Goal: Task Accomplishment & Management: Manage account settings

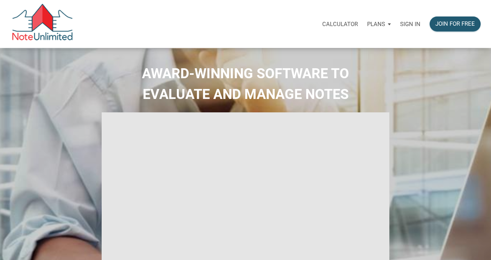
select select
type input "Introduction to new features"
select select
click at [407, 24] on p "Sign in" at bounding box center [410, 24] width 20 height 7
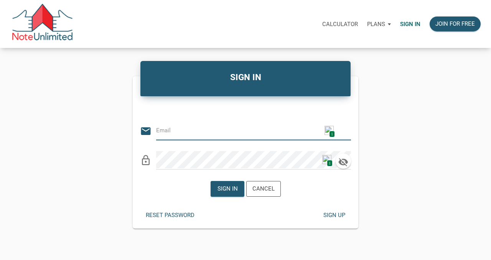
type input "citxllc@gmail.com"
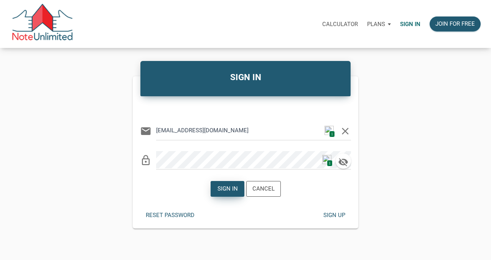
click at [220, 189] on div "Sign in" at bounding box center [227, 188] width 20 height 9
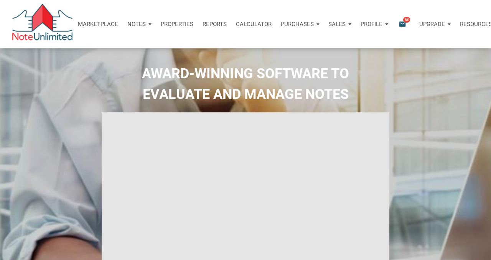
type input "Introduction to new features"
select select
click at [404, 23] on icon "email" at bounding box center [401, 24] width 9 height 9
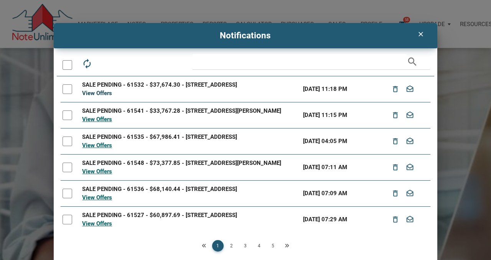
click at [99, 94] on link "View Offers" at bounding box center [97, 93] width 30 height 7
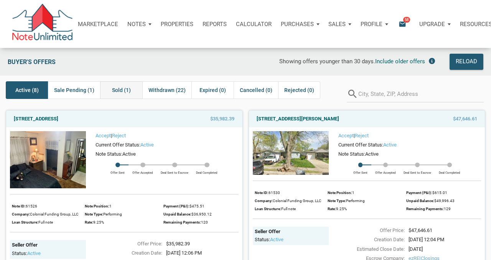
click at [112, 91] on span "Sold (1)" at bounding box center [121, 89] width 19 height 9
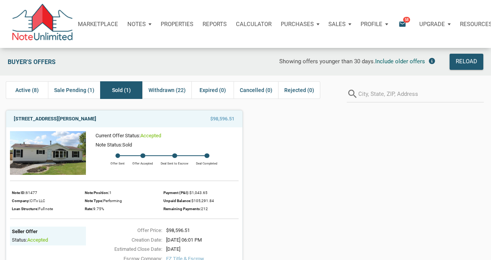
click at [87, 117] on link "[STREET_ADDRESS][PERSON_NAME]" at bounding box center [55, 118] width 82 height 9
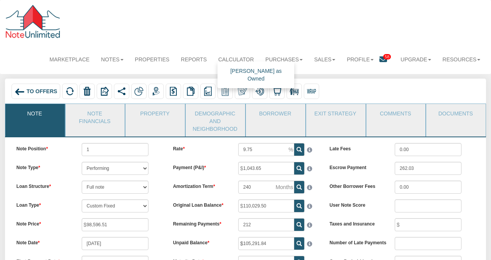
click at [240, 92] on img at bounding box center [242, 91] width 9 height 9
click at [44, 90] on span "To Offers" at bounding box center [41, 91] width 31 height 6
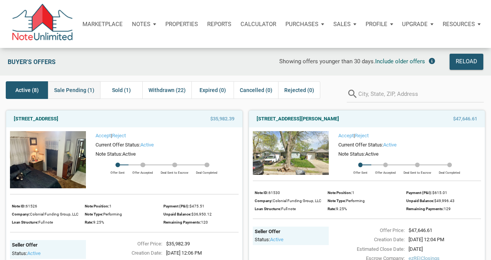
click at [77, 91] on span "Sale Pending (1)" at bounding box center [74, 89] width 40 height 9
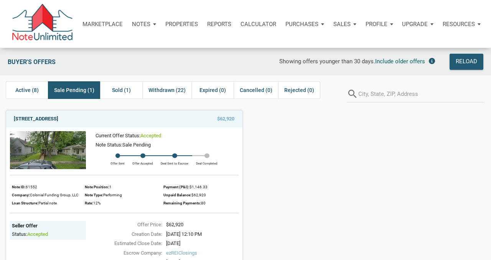
click at [58, 118] on link "2222 N Arsenal Ave, Indianapolis, IN, 46218" at bounding box center [36, 118] width 44 height 9
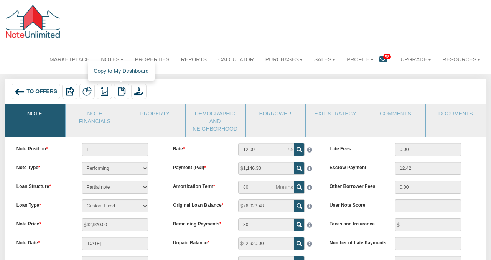
click at [123, 91] on img at bounding box center [121, 91] width 9 height 9
click at [27, 90] on span "To Offers" at bounding box center [41, 91] width 31 height 6
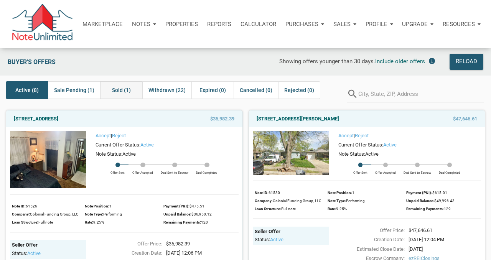
click at [117, 90] on span "Sold (1)" at bounding box center [121, 89] width 19 height 9
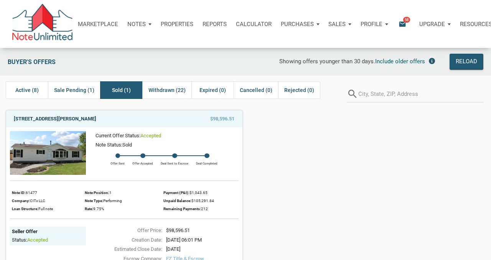
click at [74, 116] on link "[STREET_ADDRESS][PERSON_NAME]" at bounding box center [55, 118] width 82 height 9
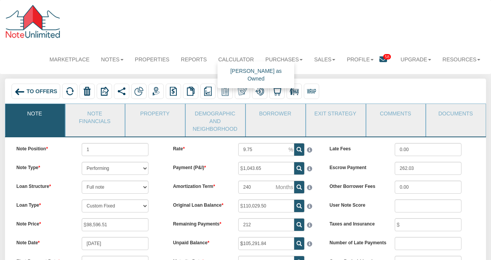
click at [239, 91] on img at bounding box center [242, 91] width 9 height 9
click at [20, 91] on img at bounding box center [20, 92] width 10 height 10
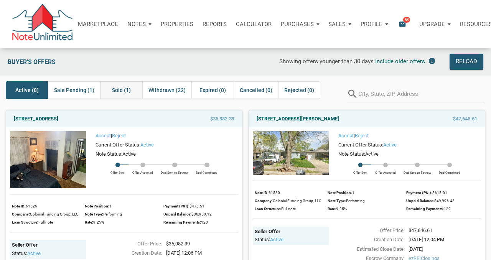
click at [115, 90] on span "Sold (1)" at bounding box center [121, 89] width 19 height 9
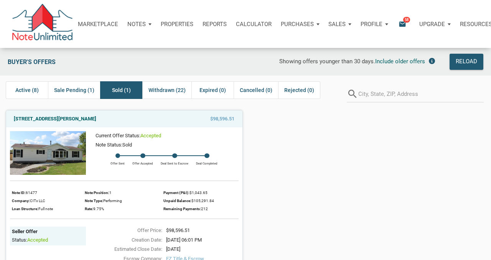
click at [145, 22] on div "Notes" at bounding box center [139, 24] width 33 height 23
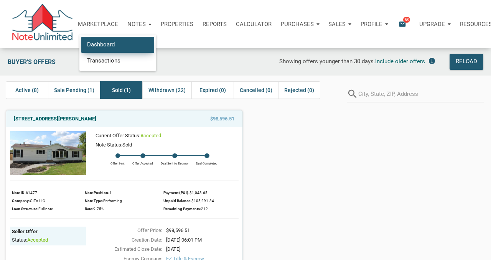
click at [116, 43] on link "Dashboard" at bounding box center [117, 45] width 73 height 16
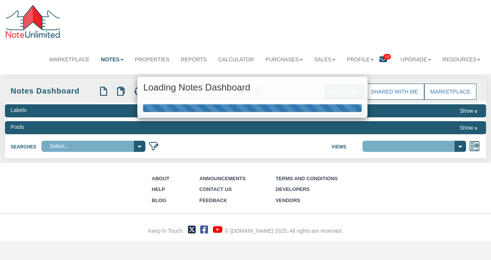
select select "316"
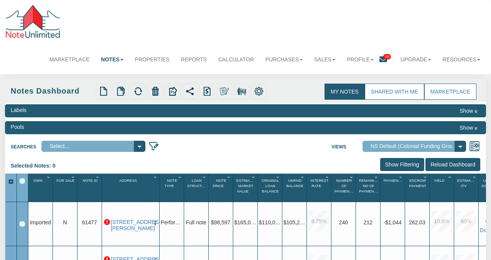
click at [155, 220] on img "button" at bounding box center [155, 223] width 6 height 6
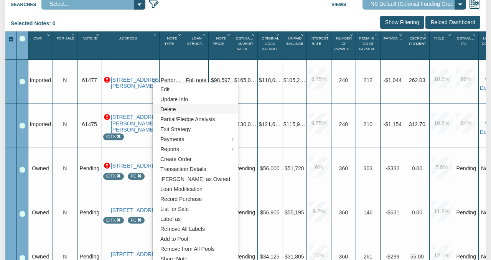
scroll to position [140, 0]
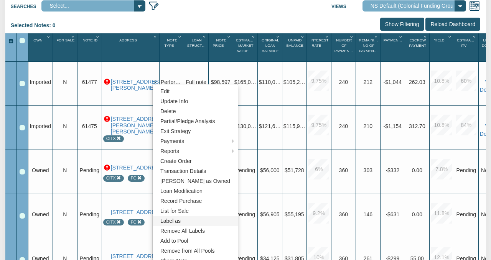
click at [172, 219] on link "Label as" at bounding box center [195, 221] width 85 height 10
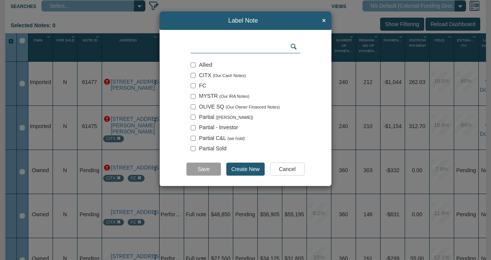
click at [193, 74] on input "checkbox" at bounding box center [192, 75] width 5 height 5
checkbox input "true"
click at [207, 169] on input "Save" at bounding box center [203, 169] width 34 height 13
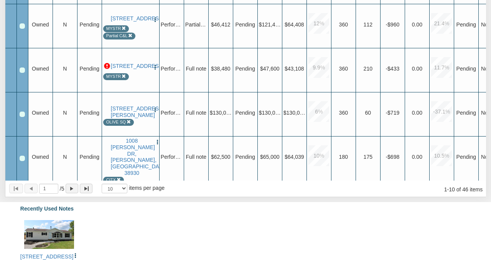
scroll to position [225, 0]
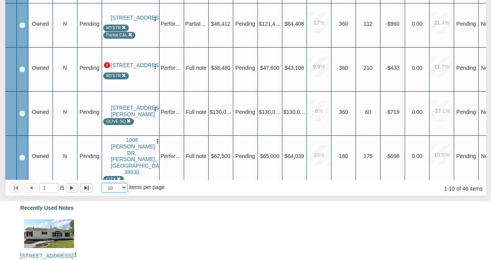
click at [125, 187] on select "10 25 50 100" at bounding box center [115, 188] width 26 height 10
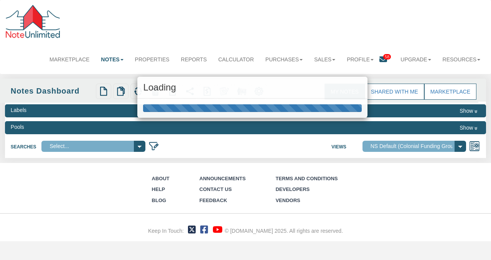
scroll to position [0, 0]
